Goal: Navigation & Orientation: Understand site structure

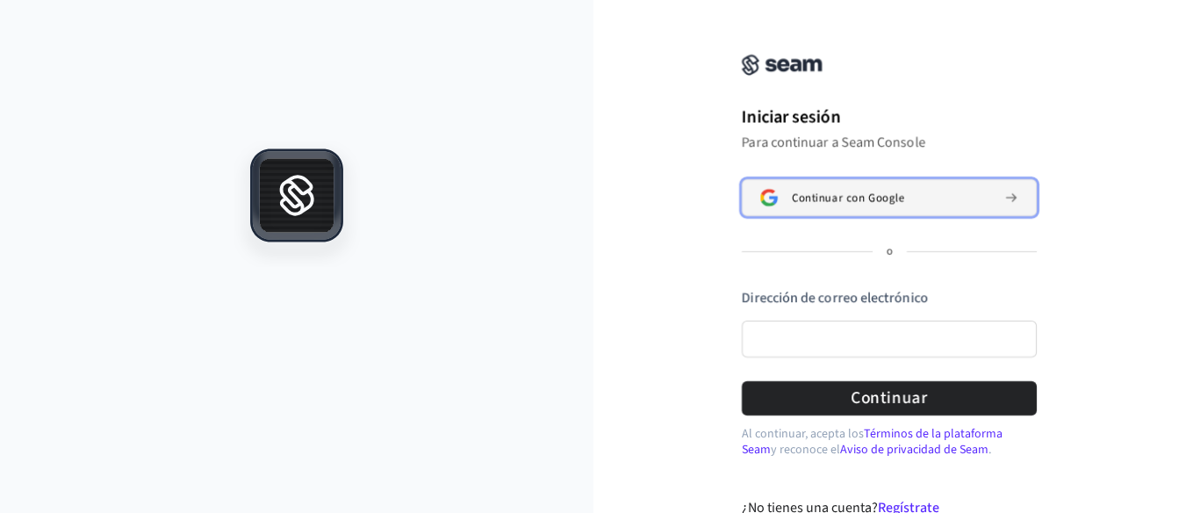
click at [893, 206] on button "Continuar con Google" at bounding box center [889, 197] width 295 height 37
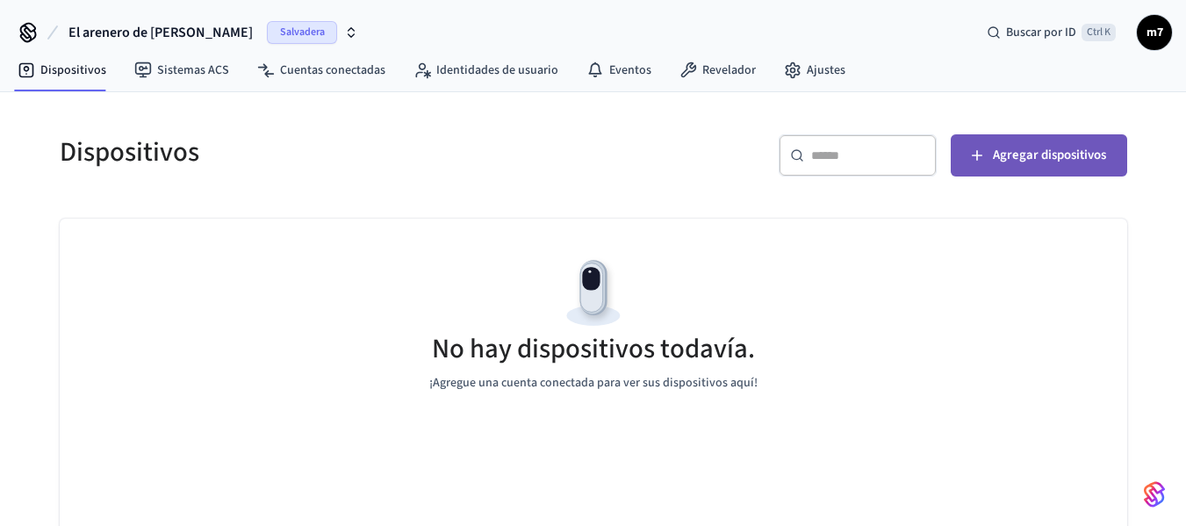
click at [1047, 149] on font "Agregar dispositivos" at bounding box center [1049, 155] width 113 height 18
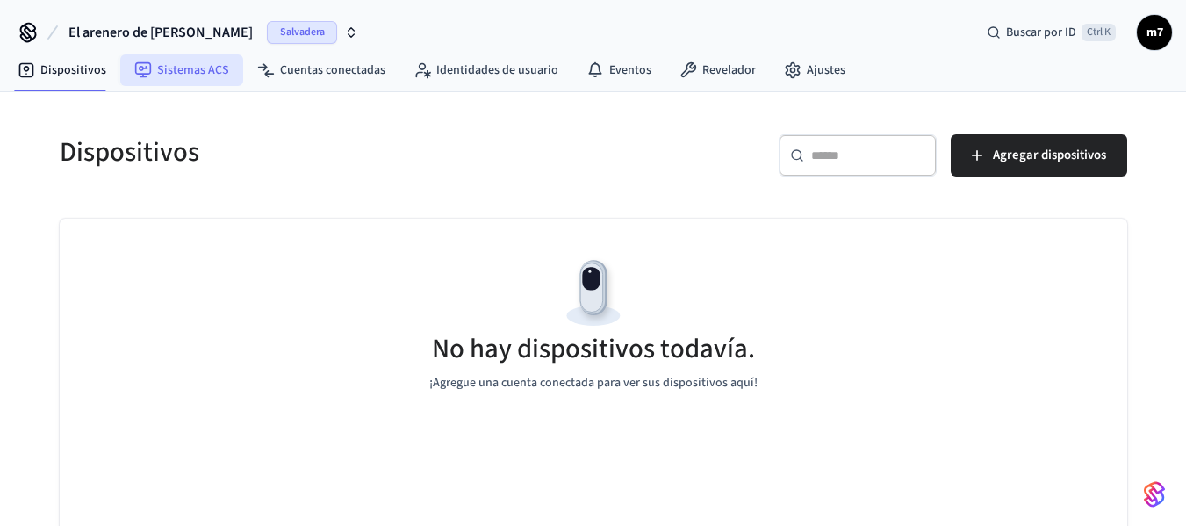
click at [198, 72] on font "Sistemas ACS" at bounding box center [193, 70] width 72 height 18
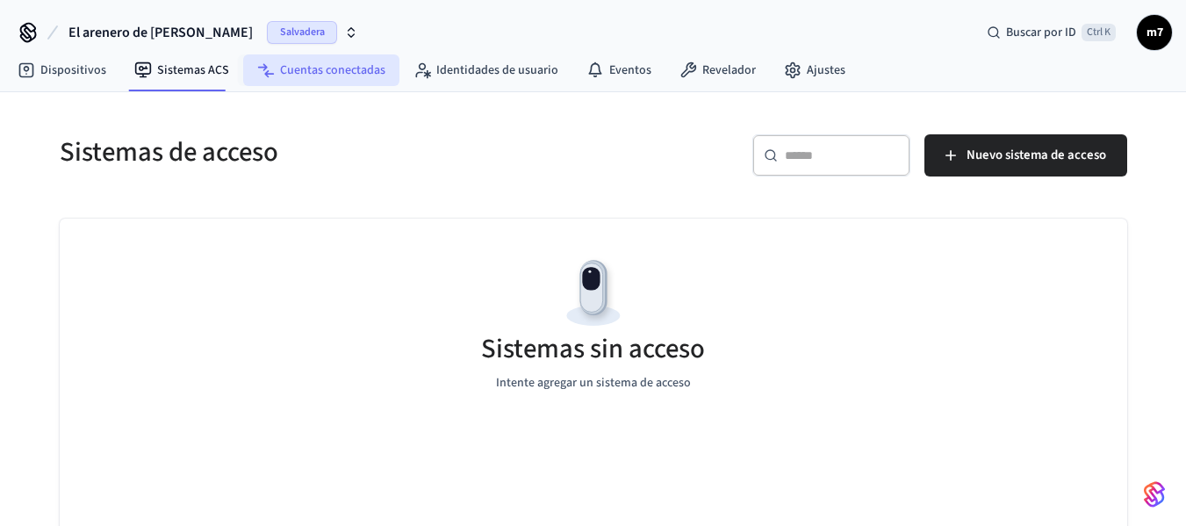
click at [319, 67] on font "Cuentas conectadas" at bounding box center [332, 70] width 105 height 18
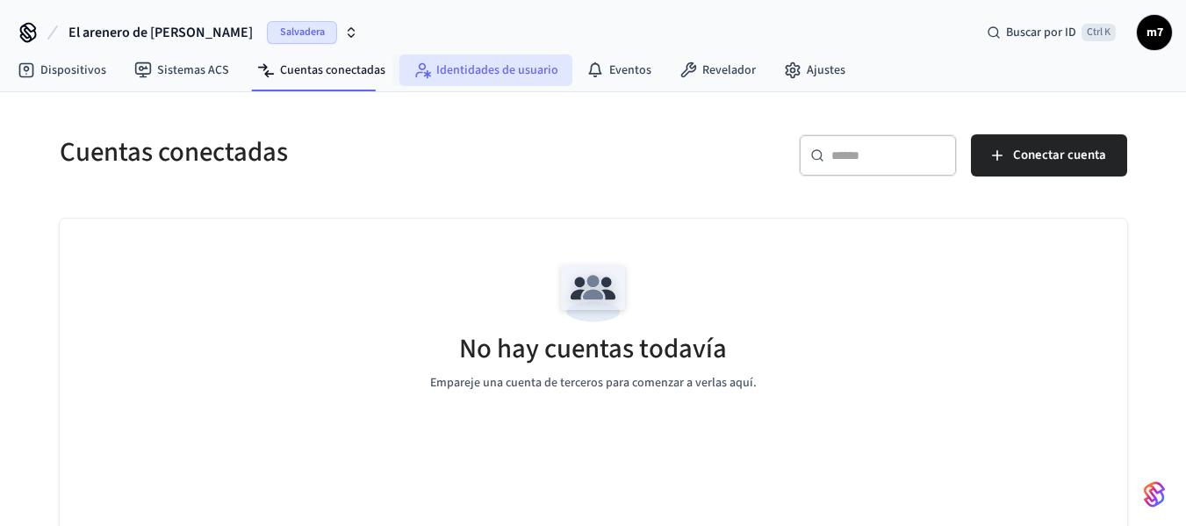
click at [493, 78] on font "Identidades de usuario" at bounding box center [497, 70] width 122 height 18
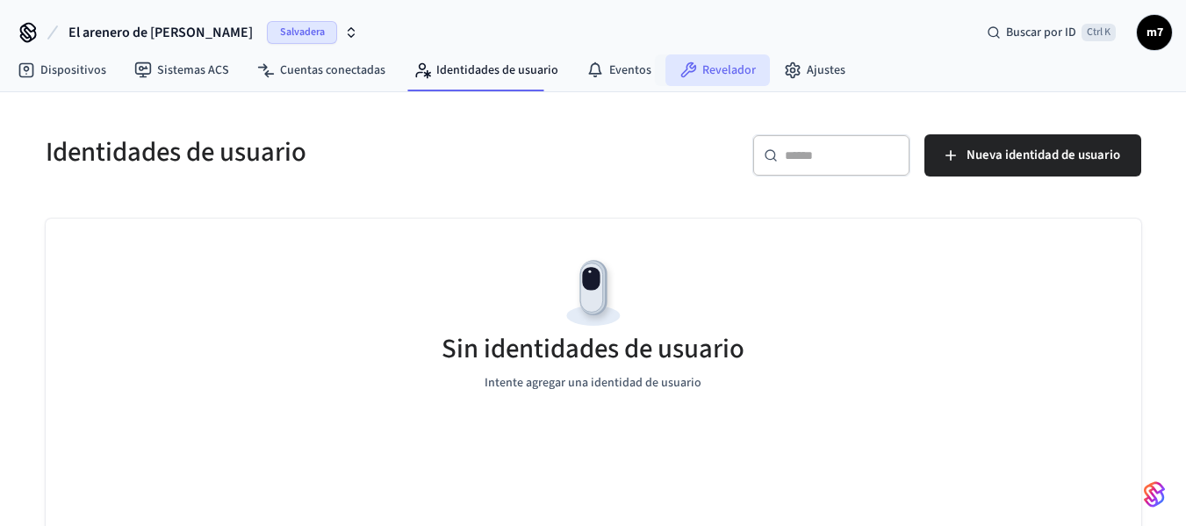
click at [710, 67] on font "Revelador" at bounding box center [729, 70] width 54 height 18
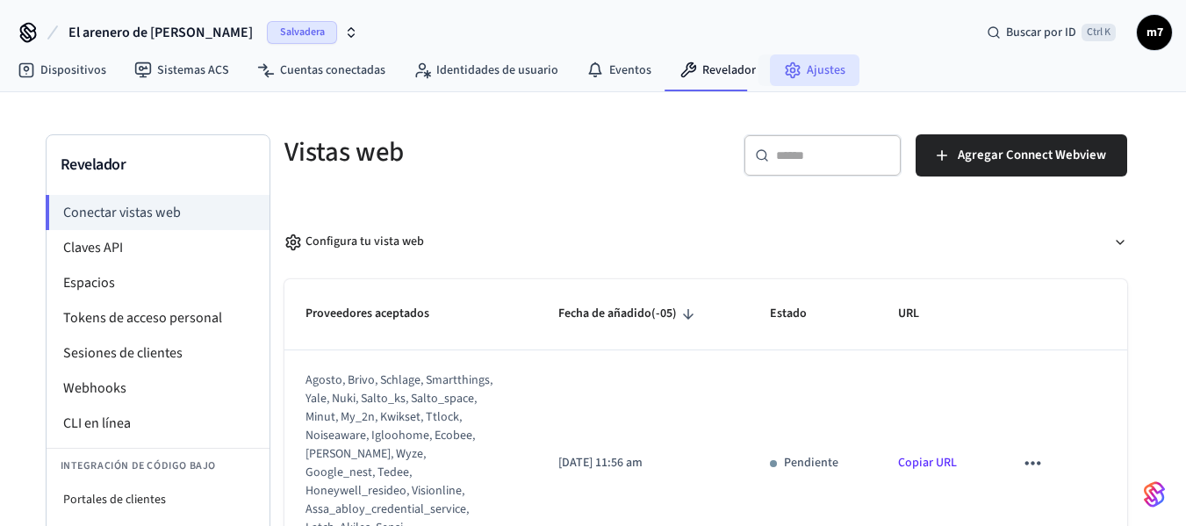
click at [807, 72] on font "Ajustes" at bounding box center [826, 70] width 39 height 18
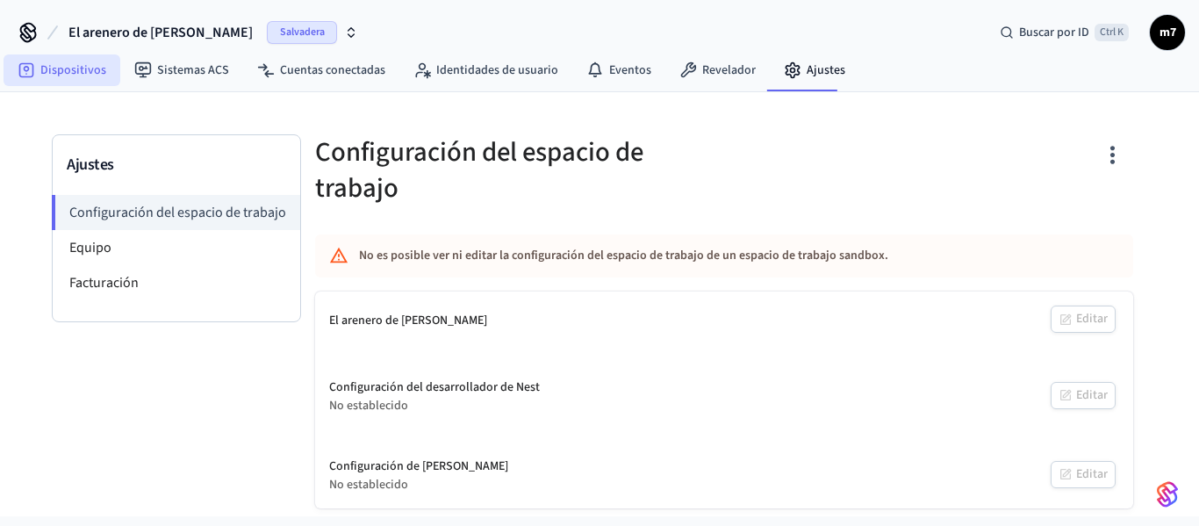
click at [68, 72] on font "Dispositivos" at bounding box center [73, 70] width 66 height 18
